Goal: Transaction & Acquisition: Subscribe to service/newsletter

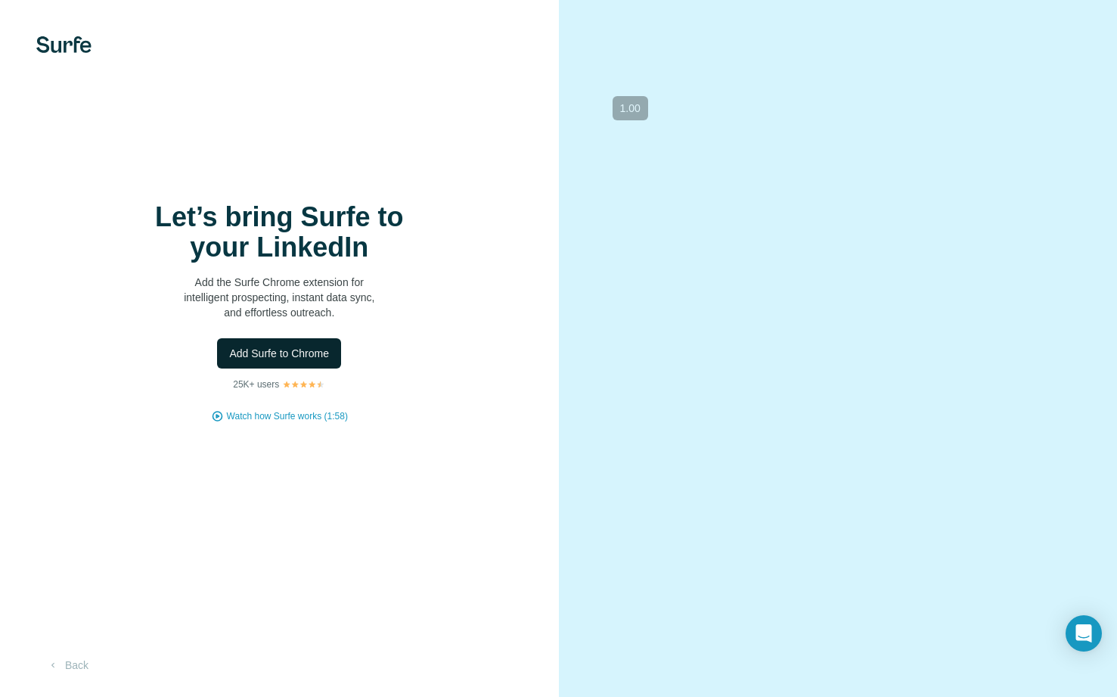
click at [301, 353] on span "Add Surfe to Chrome" at bounding box center [279, 353] width 100 height 15
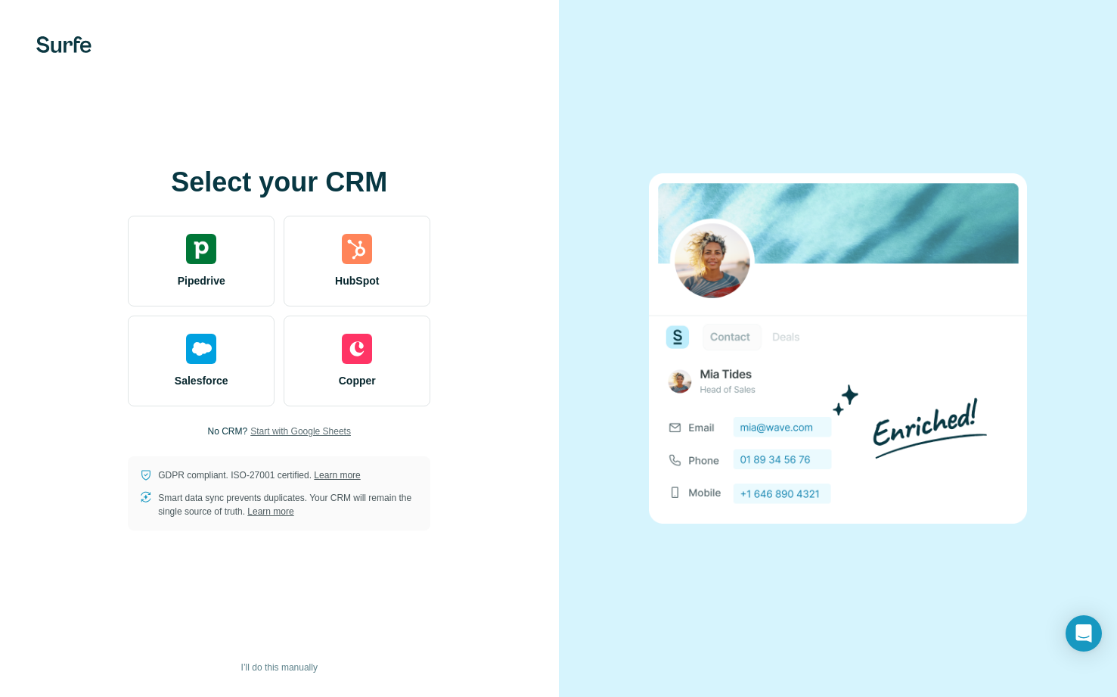
click at [318, 431] on span "Start with Google Sheets" at bounding box center [300, 431] width 101 height 14
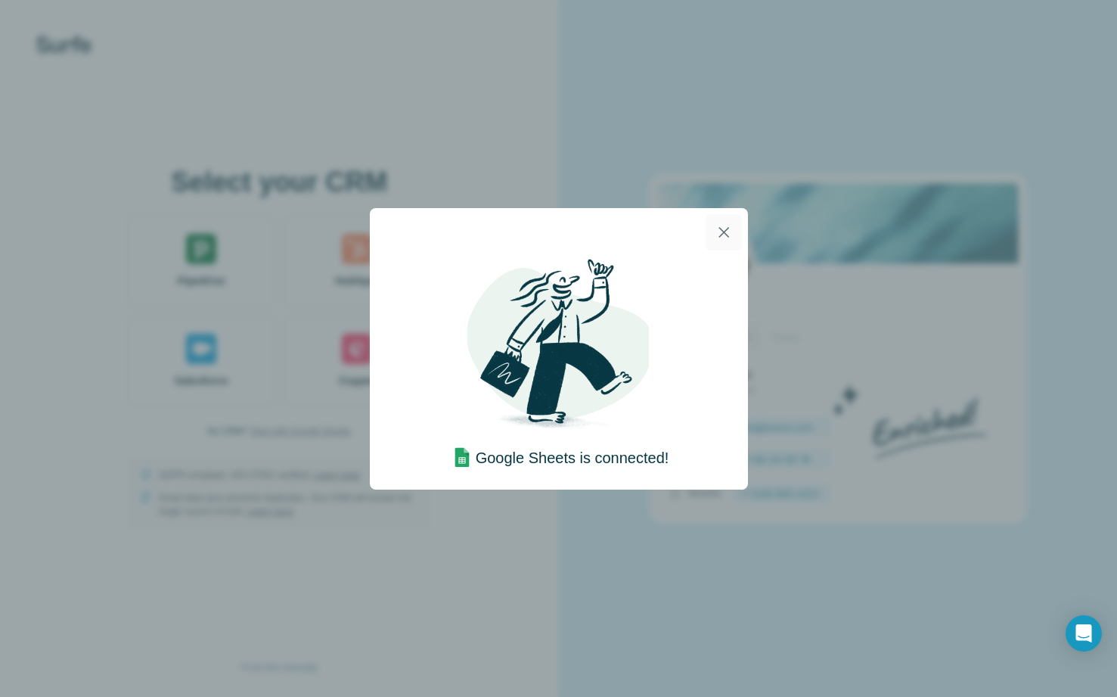
click at [728, 228] on icon "button" at bounding box center [724, 232] width 18 height 18
click at [724, 231] on icon "button" at bounding box center [723, 232] width 11 height 11
